Goal: Check status: Check status

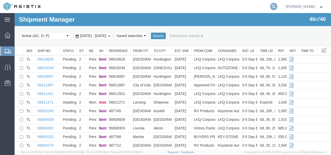
click at [277, 5] on icon at bounding box center [273, 6] width 7 height 7
paste input "56719233"
type input "56719233"
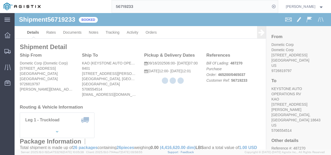
click at [224, 110] on div at bounding box center [173, 81] width 316 height 136
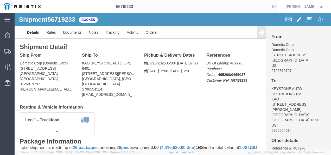
click div "Shipment Detail Ship From Dometic Corp (Dometic Corp) [STREET_ADDRESS] 97268197…"
click link "Notes"
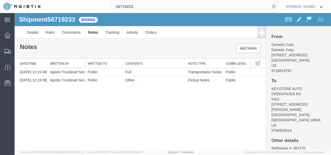
click at [181, 109] on div "Shipment 56719233 2 of 2 Booked Details Rates Documents Notes Tracking Activity…" at bounding box center [173, 81] width 316 height 136
click at [26, 29] on link "Details" at bounding box center [32, 32] width 18 height 12
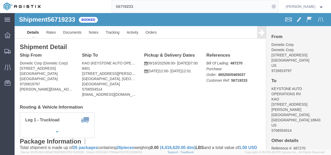
click div "Leg 1 - Truckload Vehicle 1: Standard Dry Van (53 Feet) Number of trucks: 1"
click div "Shipment Detail Ship From Dometic Corp (Dometic Corp) [STREET_ADDRESS] 97268197…"
click h4 "Routing & Vehicle Information"
